Goal: Use online tool/utility: Utilize a website feature to perform a specific function

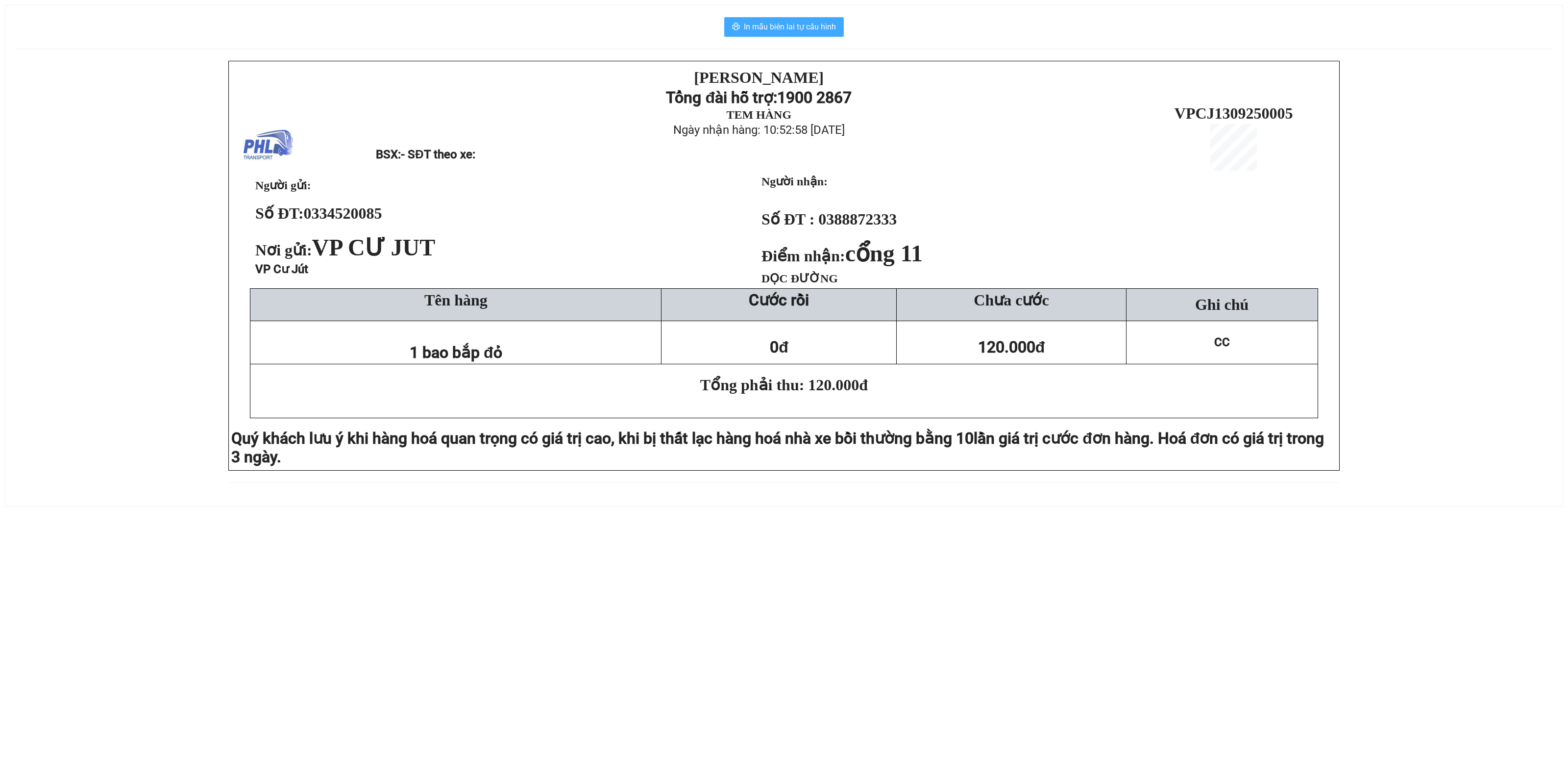
click at [802, 33] on span "In mẫu biên lai tự cấu hình" at bounding box center [790, 27] width 92 height 12
